Goal: Task Accomplishment & Management: Manage account settings

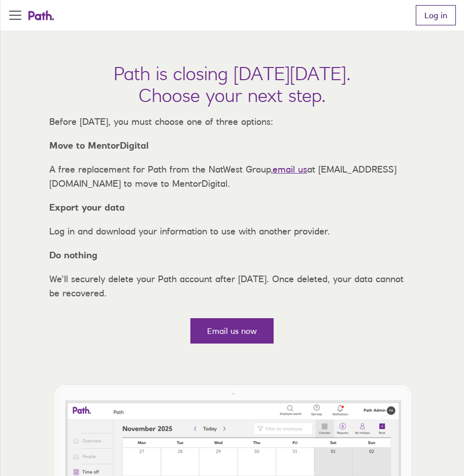
click at [433, 21] on link "Log in" at bounding box center [436, 15] width 40 height 20
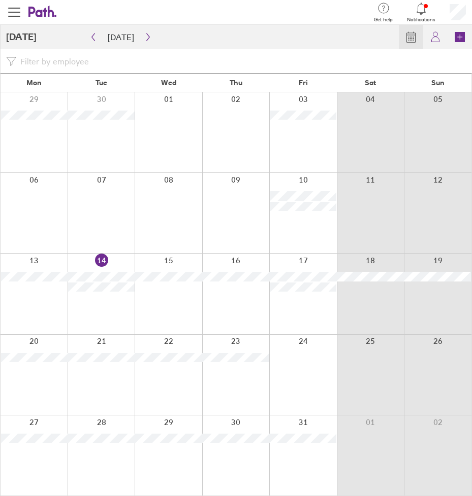
click at [166, 290] on div at bounding box center [169, 294] width 68 height 80
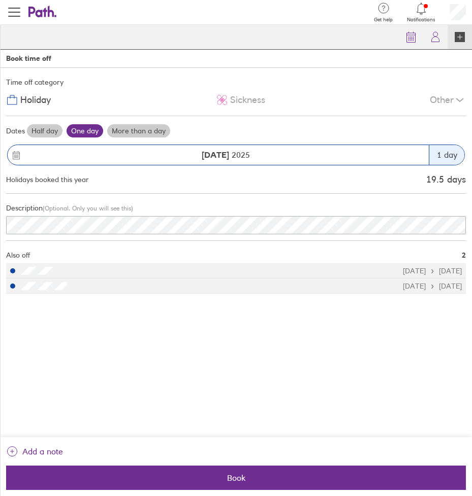
click at [48, 135] on label "Half day" at bounding box center [45, 130] width 36 height 13
click at [0, 0] on input "Half day" at bounding box center [0, 0] width 0 height 0
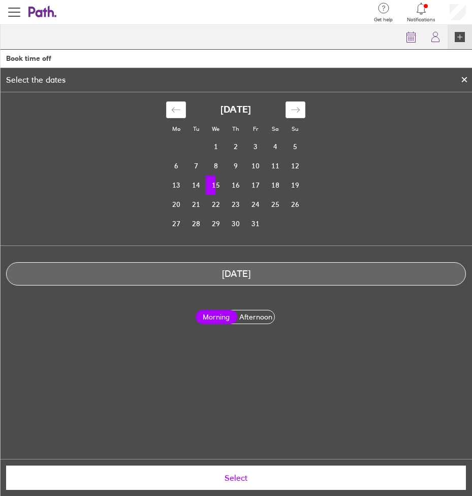
click at [233, 478] on span "Select" at bounding box center [235, 478] width 445 height 9
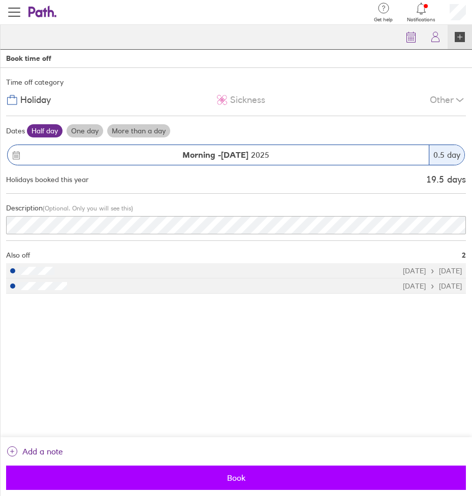
click at [242, 476] on span "Book" at bounding box center [235, 478] width 445 height 9
